Goal: Find specific page/section

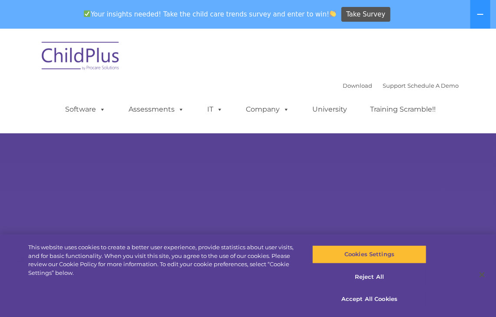
select select "MEDIUM"
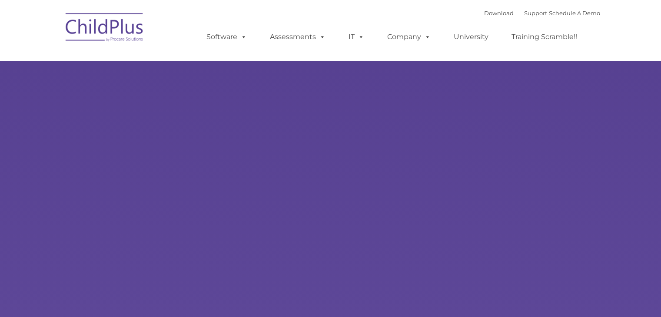
type input ""
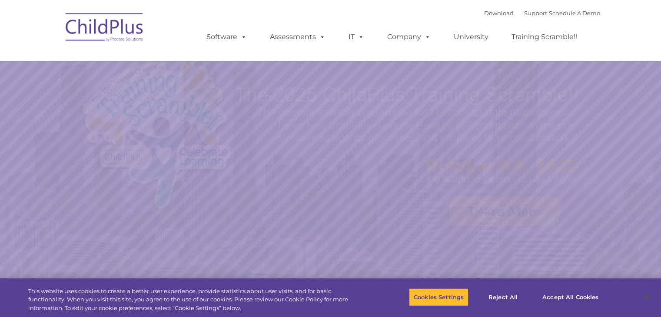
select select "MEDIUM"
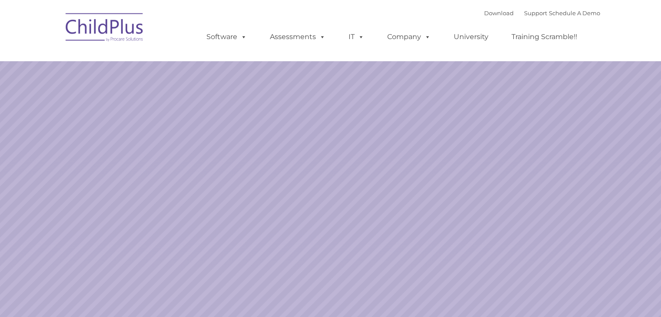
select select "MEDIUM"
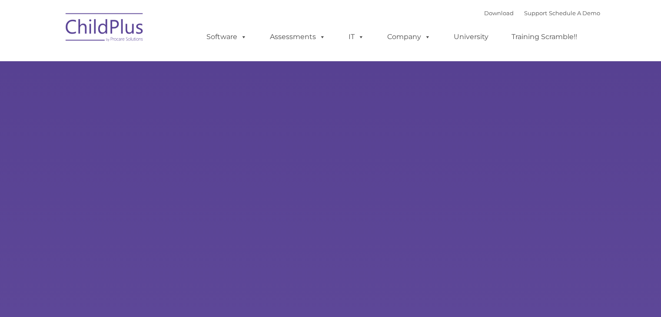
type input ""
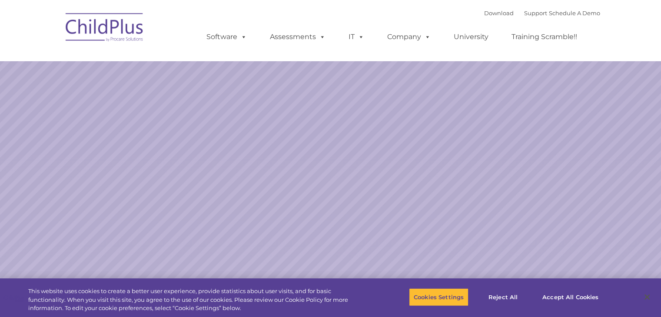
select select "MEDIUM"
